Goal: Information Seeking & Learning: Learn about a topic

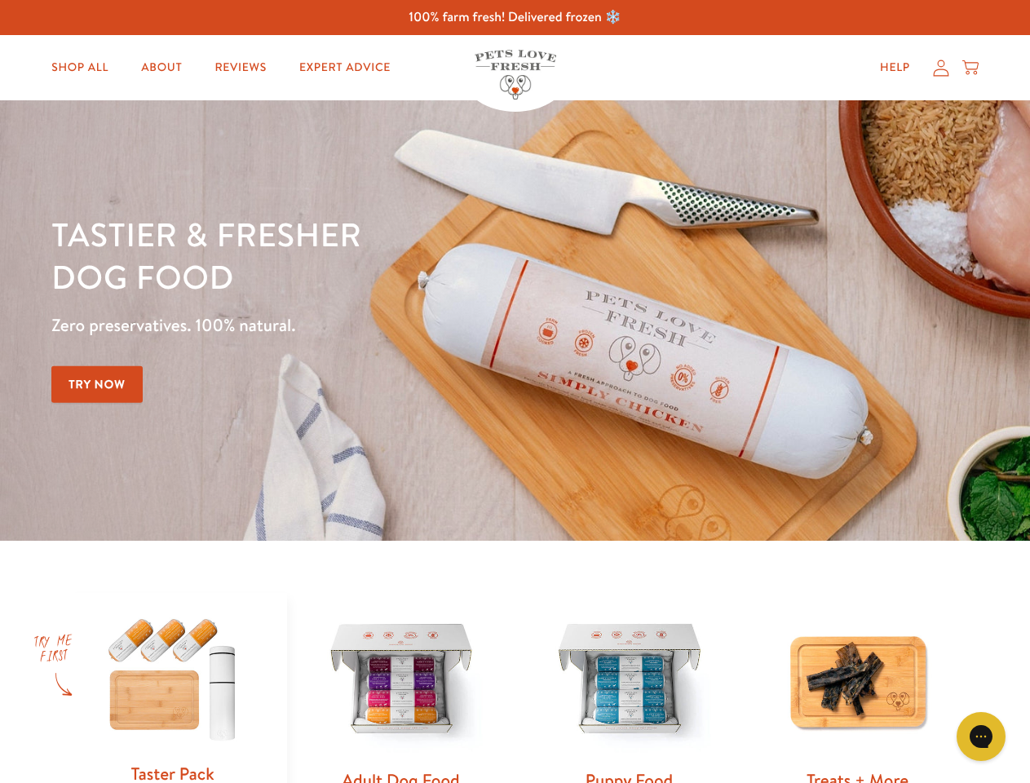
click at [515, 391] on div "Tastier & fresher dog food Zero preservatives. 100% natural. Try Now" at bounding box center [360, 320] width 618 height 215
click at [981, 736] on icon "Open gorgias live chat" at bounding box center [980, 735] width 15 height 15
